Goal: Task Accomplishment & Management: Use online tool/utility

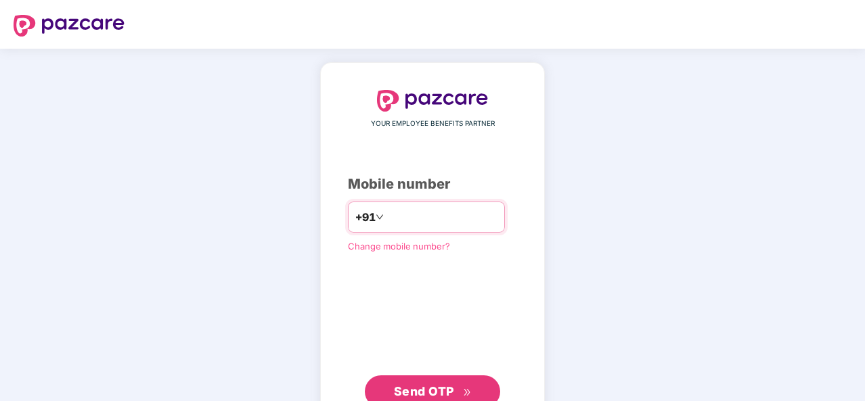
type input "**********"
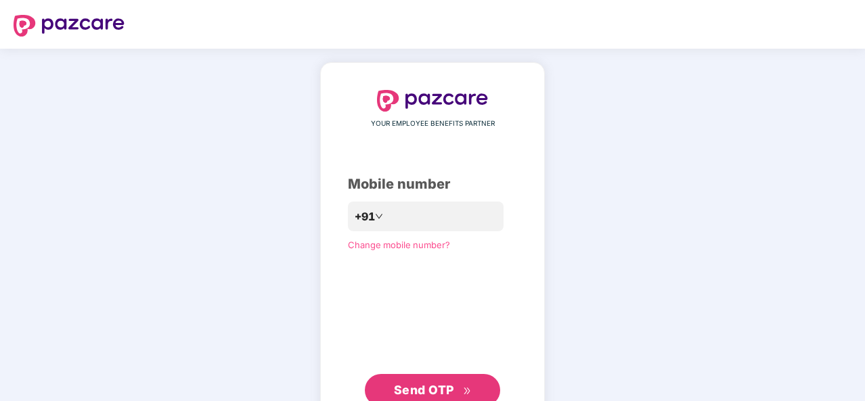
click at [456, 389] on span "Send OTP" at bounding box center [433, 390] width 78 height 19
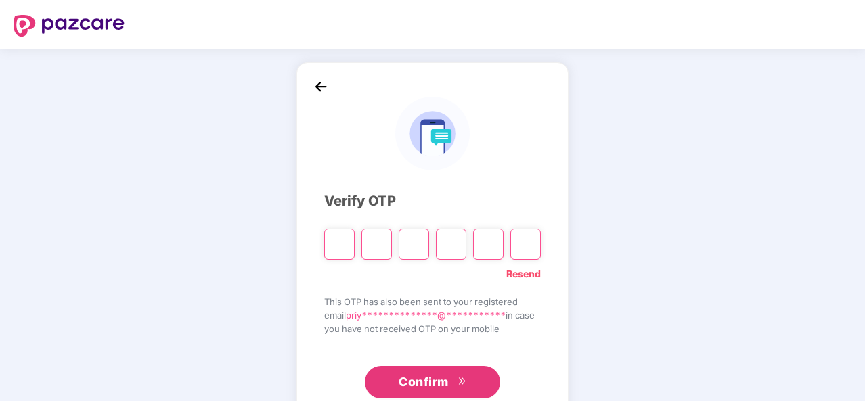
type input "*"
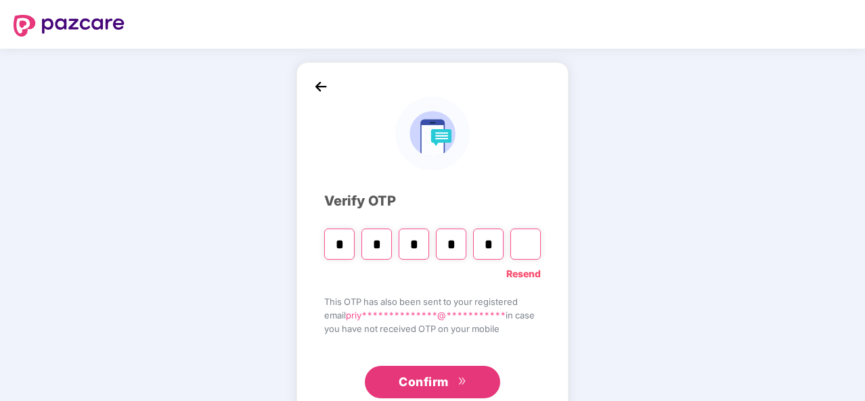
type input "*"
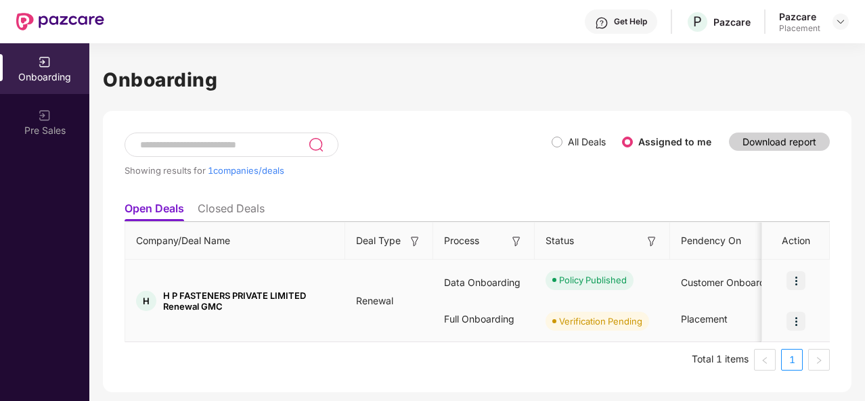
click at [794, 319] on img at bounding box center [795, 321] width 19 height 19
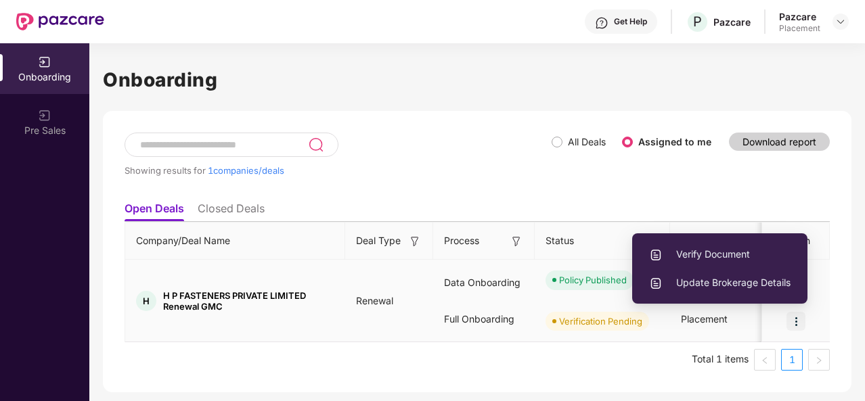
click at [710, 254] on span "Verify Document" at bounding box center [719, 254] width 141 height 15
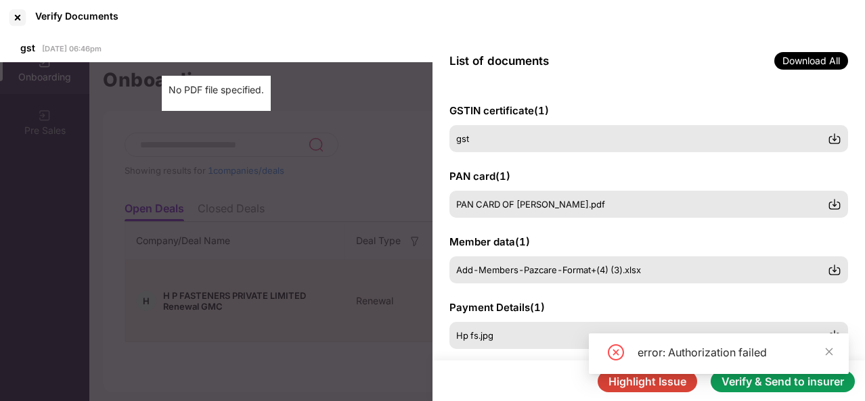
click at [821, 384] on div "error: Authorization failed" at bounding box center [719, 359] width 260 height 51
click at [825, 350] on icon "close" at bounding box center [828, 351] width 9 height 9
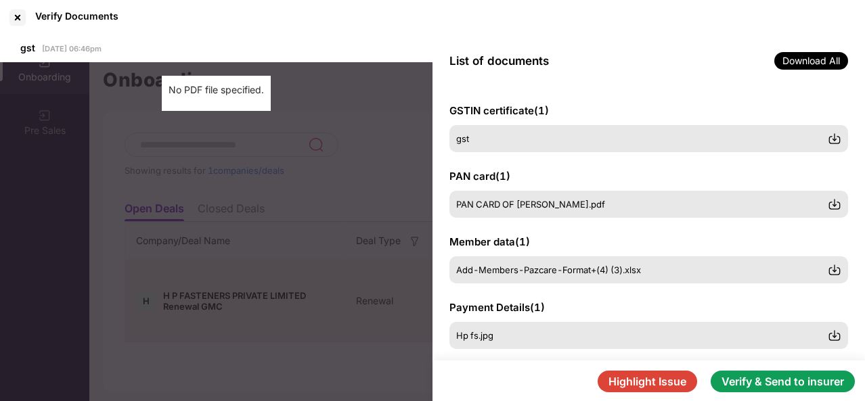
click at [796, 383] on button "Verify & Send to insurer" at bounding box center [782, 382] width 144 height 22
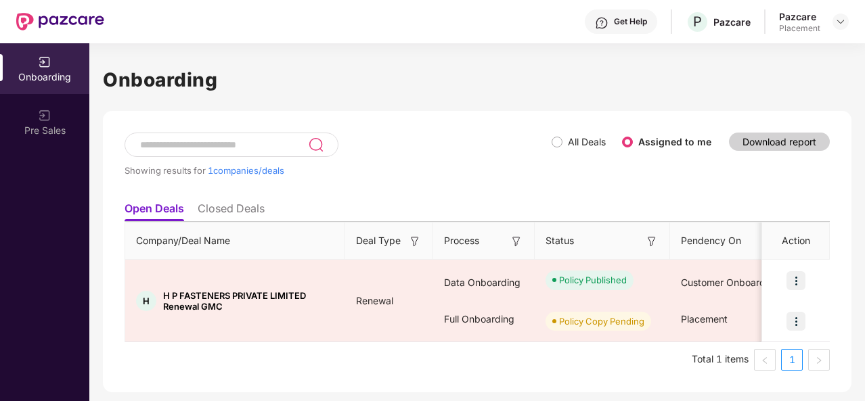
click at [489, 321] on div "Full Onboarding" at bounding box center [483, 319] width 101 height 37
